Goal: Find contact information: Find contact information

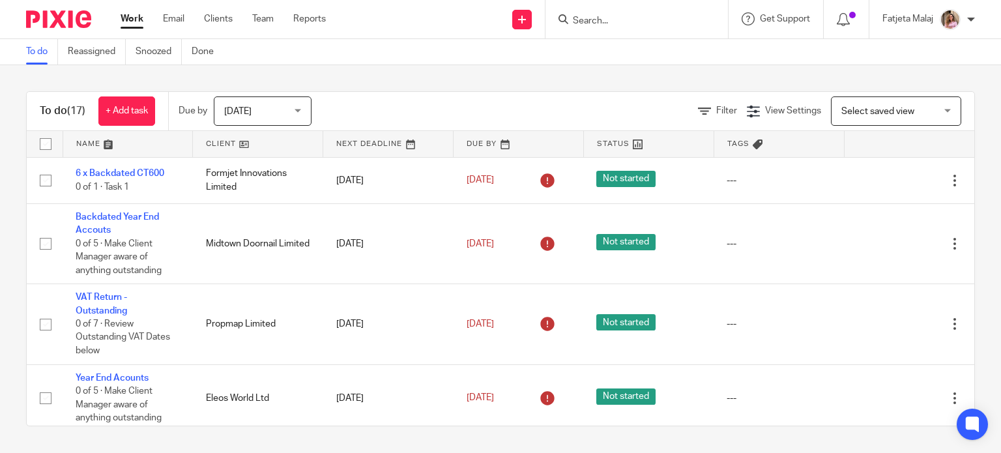
click at [617, 10] on div at bounding box center [637, 19] width 183 height 38
click at [612, 26] on input "Search" at bounding box center [630, 22] width 117 height 12
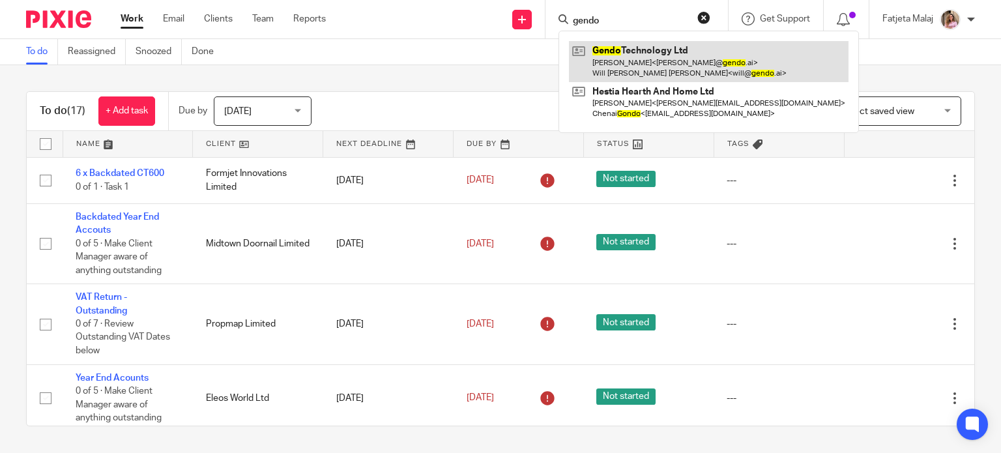
type input "gendo"
click at [629, 70] on link at bounding box center [709, 61] width 280 height 40
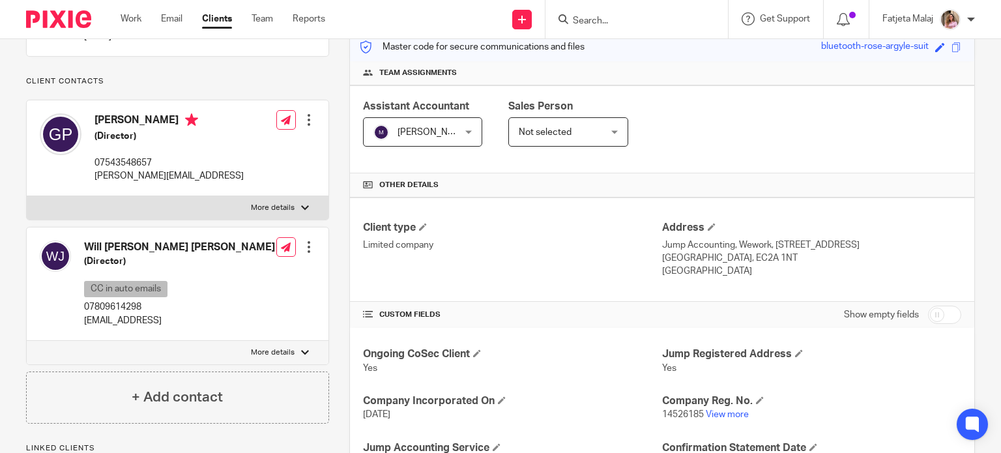
scroll to position [196, 0]
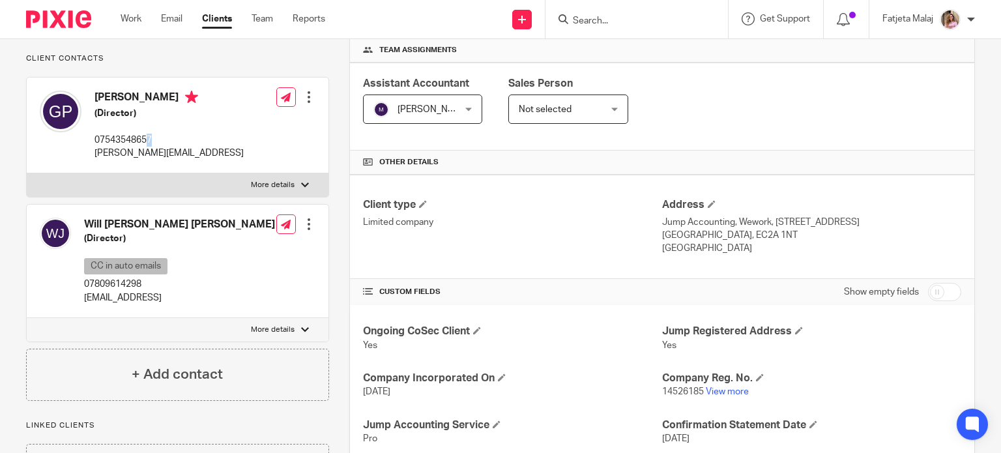
drag, startPoint x: 163, startPoint y: 153, endPoint x: 149, endPoint y: 153, distance: 14.4
click at [149, 147] on p "07543548657" at bounding box center [169, 140] width 149 height 13
drag, startPoint x: 94, startPoint y: 151, endPoint x: 135, endPoint y: 156, distance: 41.4
click at [135, 147] on p "07543548657" at bounding box center [169, 140] width 149 height 13
click at [240, 274] on div "Will [PERSON_NAME] [PERSON_NAME] (Director) CC in auto emails 07809614298 [EMAI…" at bounding box center [178, 261] width 302 height 113
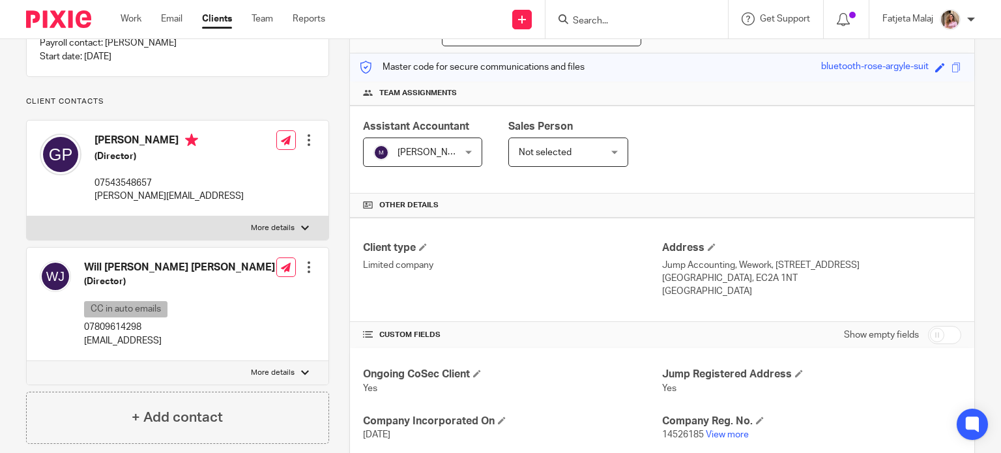
scroll to position [130, 0]
